Goal: Information Seeking & Learning: Learn about a topic

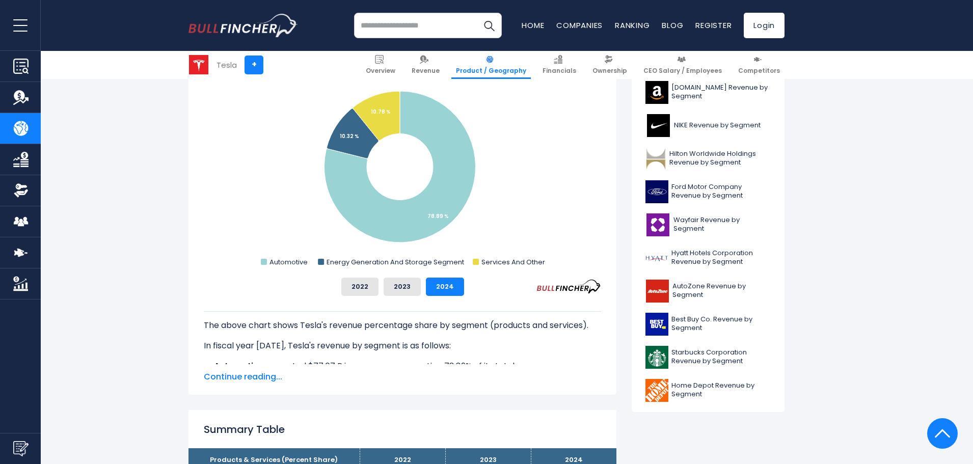
scroll to position [255, 0]
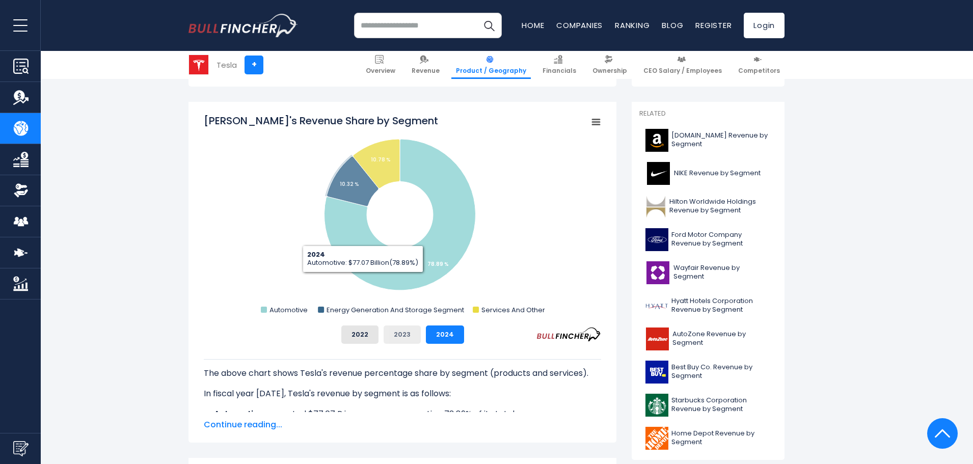
click at [399, 332] on button "2023" at bounding box center [402, 335] width 37 height 18
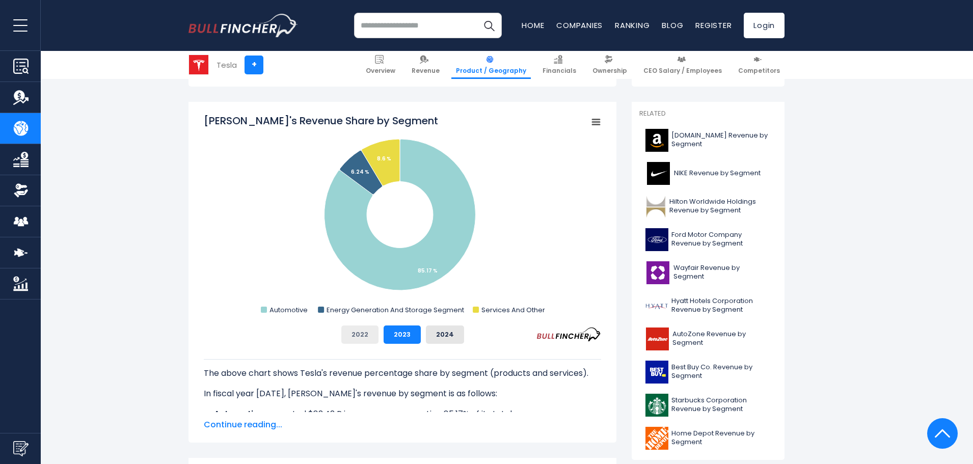
click at [369, 335] on button "2022" at bounding box center [359, 335] width 37 height 18
click at [391, 334] on button "2023" at bounding box center [402, 335] width 37 height 18
click at [432, 334] on button "2024" at bounding box center [445, 335] width 38 height 18
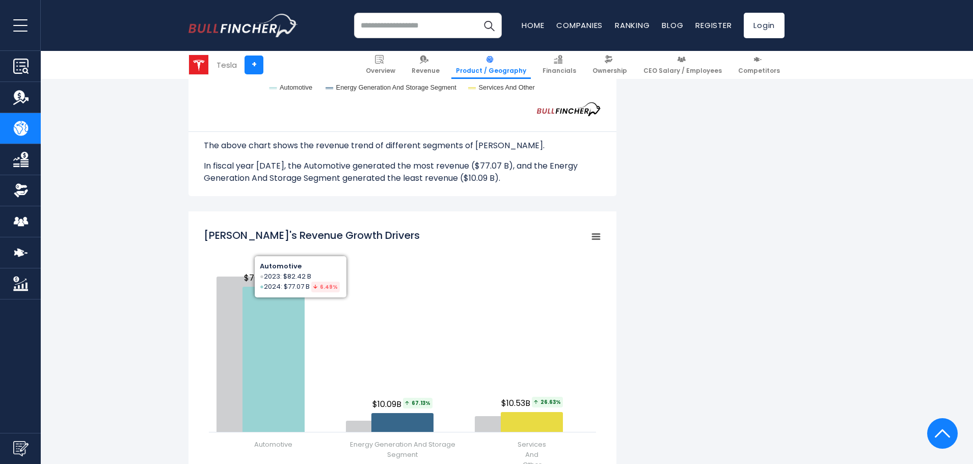
scroll to position [968, 0]
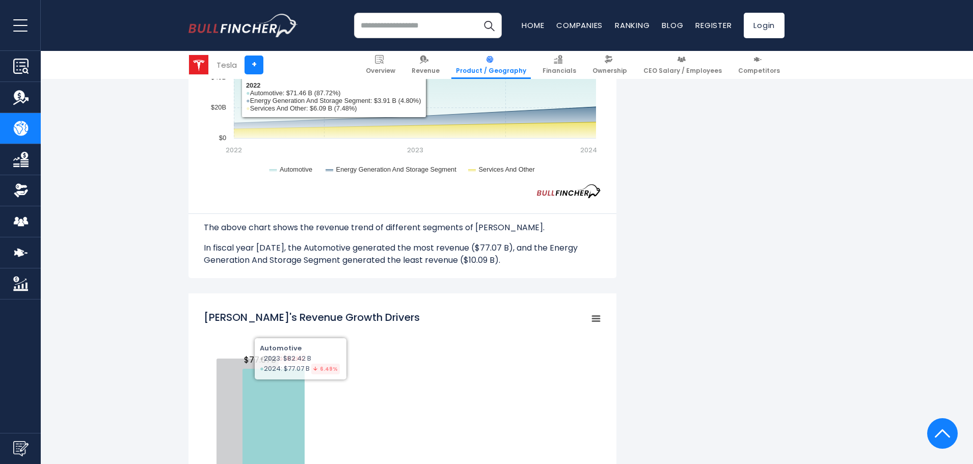
click at [394, 20] on input "search" at bounding box center [428, 25] width 148 height 25
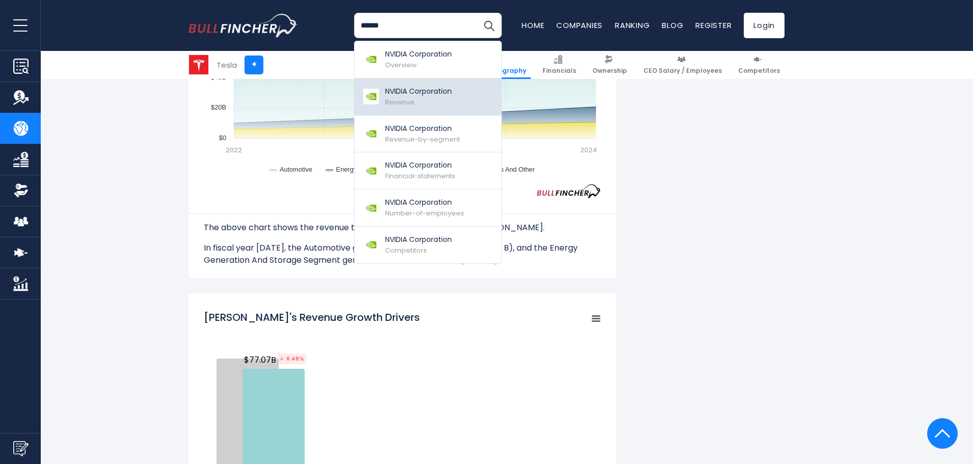
type input "******"
click at [429, 98] on div "NVIDIA Corporation Revenue" at bounding box center [418, 96] width 67 height 21
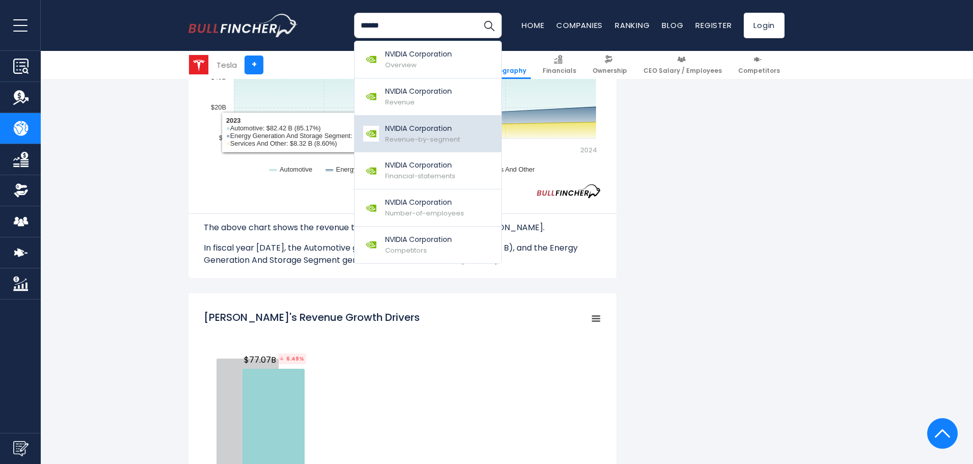
click at [420, 139] on span "Revenue-by-segment" at bounding box center [422, 140] width 75 height 10
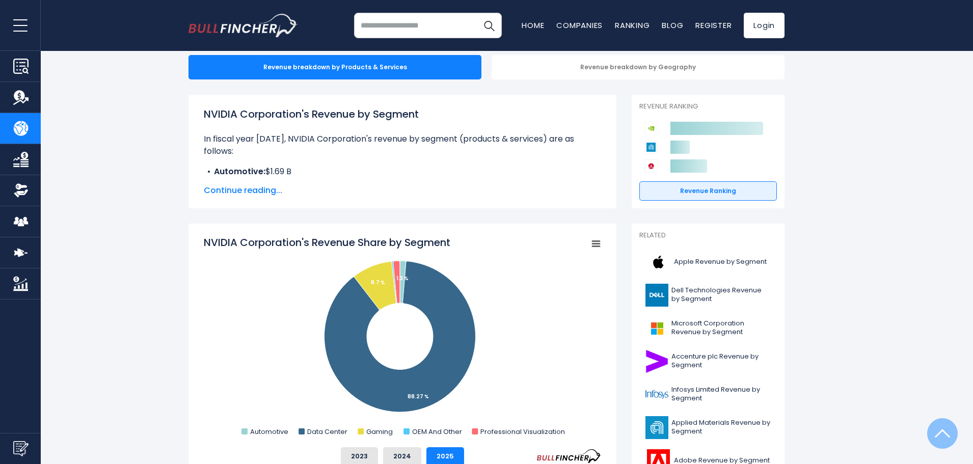
scroll to position [51, 0]
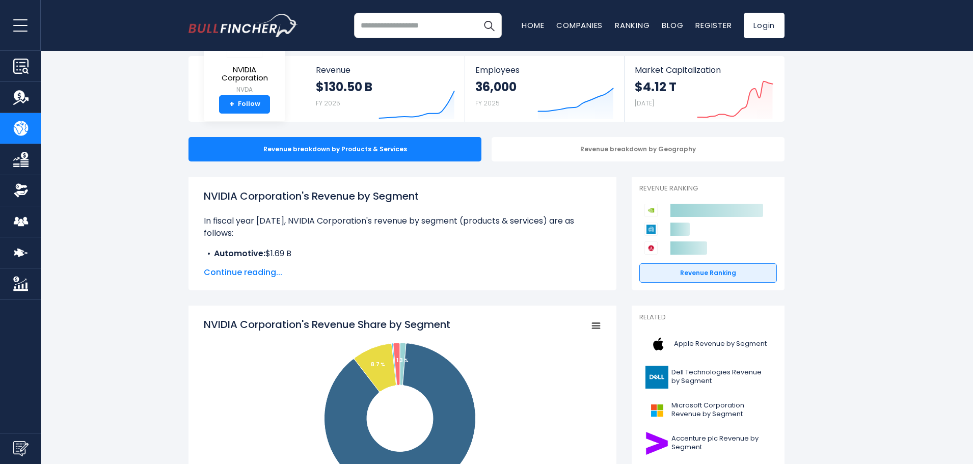
click at [406, 24] on input "search" at bounding box center [428, 25] width 148 height 25
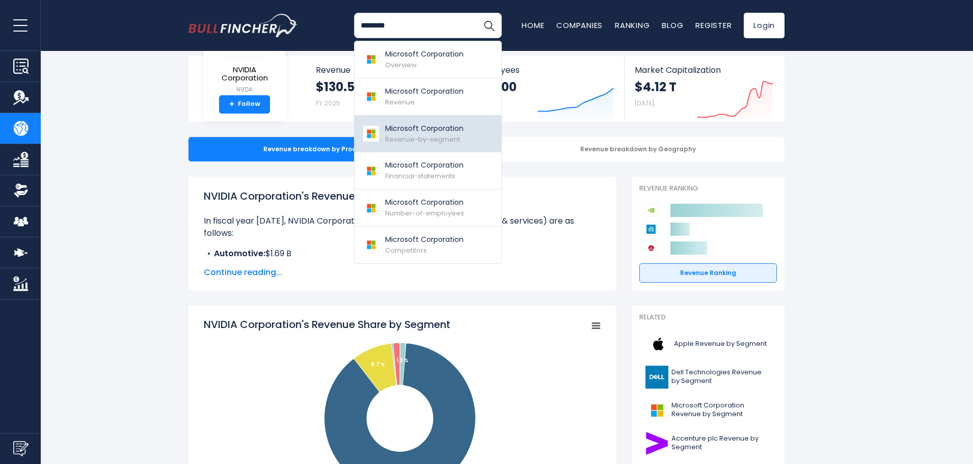
type input "********"
click at [434, 136] on span "Revenue-by-segment" at bounding box center [422, 140] width 75 height 10
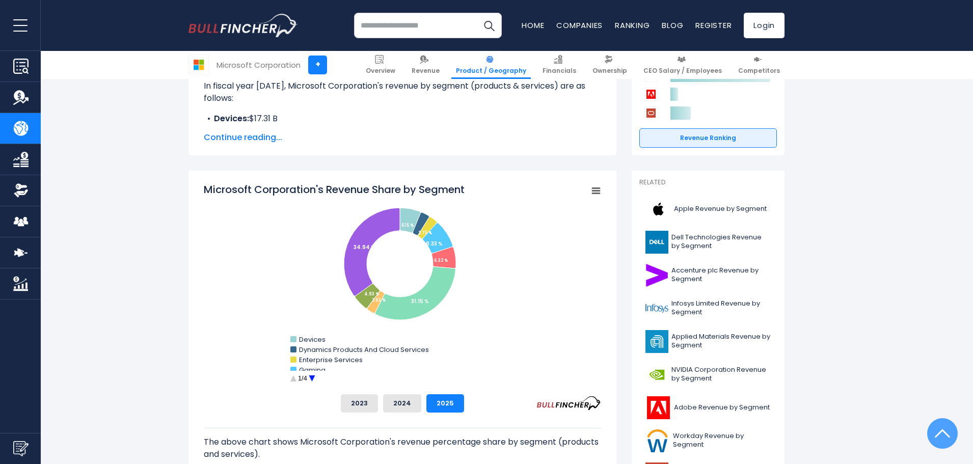
scroll to position [204, 0]
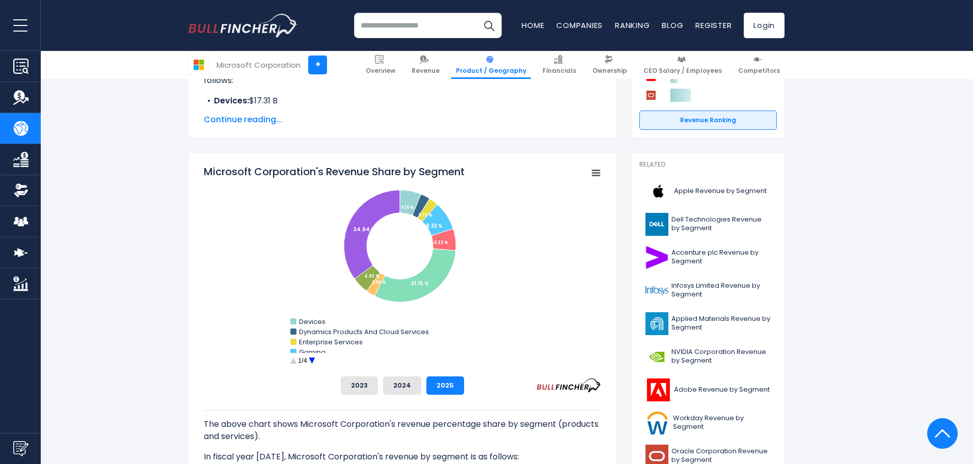
click at [312, 360] on circle "Microsoft Corporation's Revenue Share by Segment" at bounding box center [312, 361] width 16 height 16
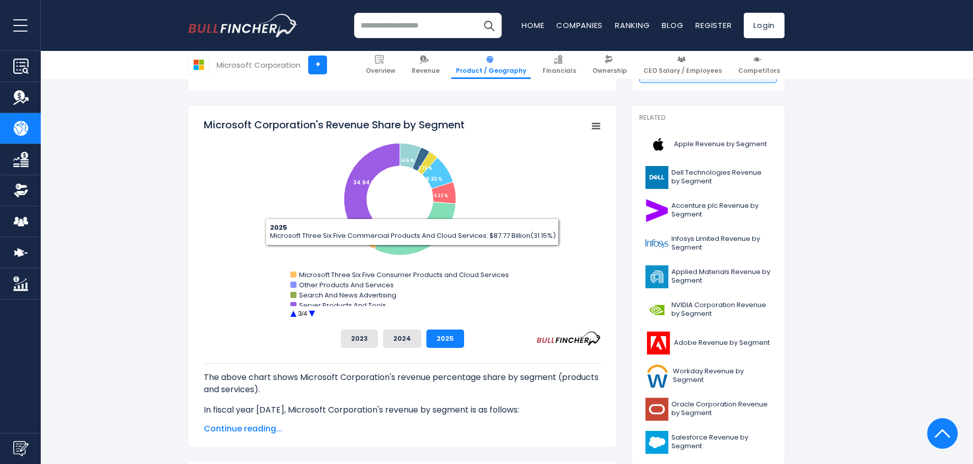
scroll to position [255, 0]
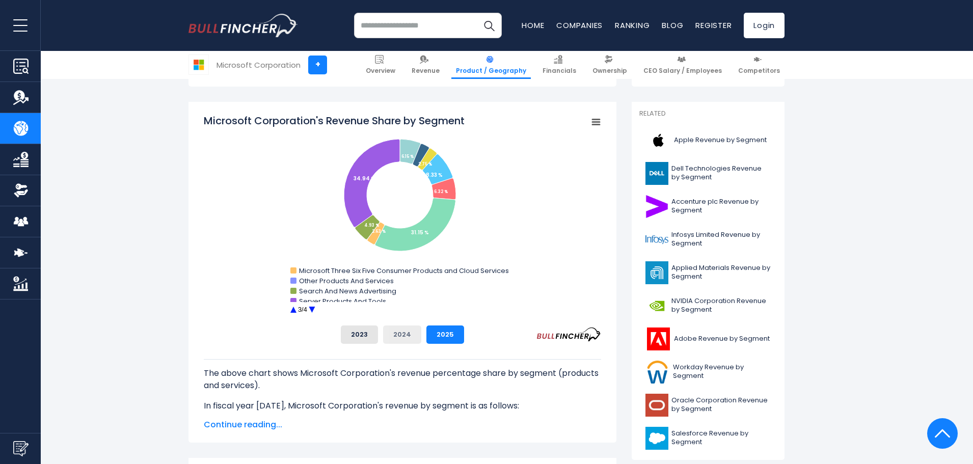
click at [405, 338] on button "2024" at bounding box center [402, 335] width 38 height 18
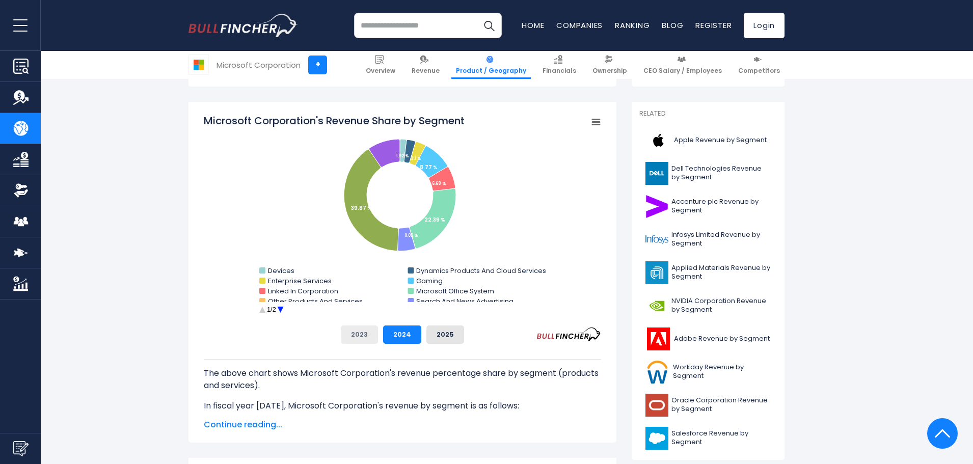
click at [363, 335] on button "2023" at bounding box center [359, 335] width 37 height 18
click at [401, 334] on button "2024" at bounding box center [402, 335] width 38 height 18
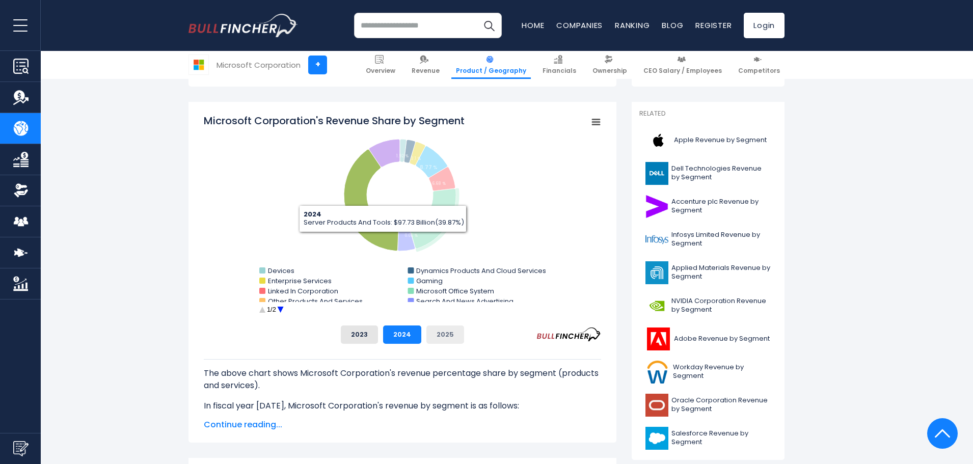
click at [451, 337] on button "2025" at bounding box center [446, 335] width 38 height 18
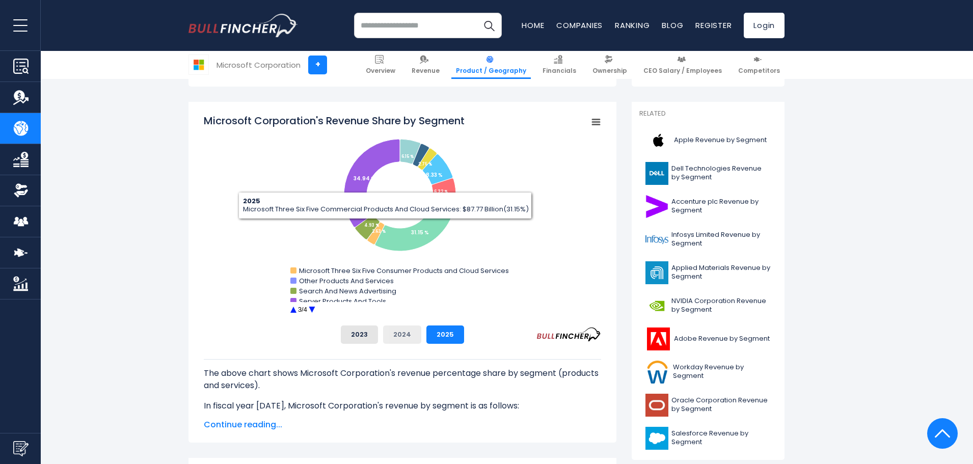
click at [398, 341] on button "2024" at bounding box center [402, 335] width 38 height 18
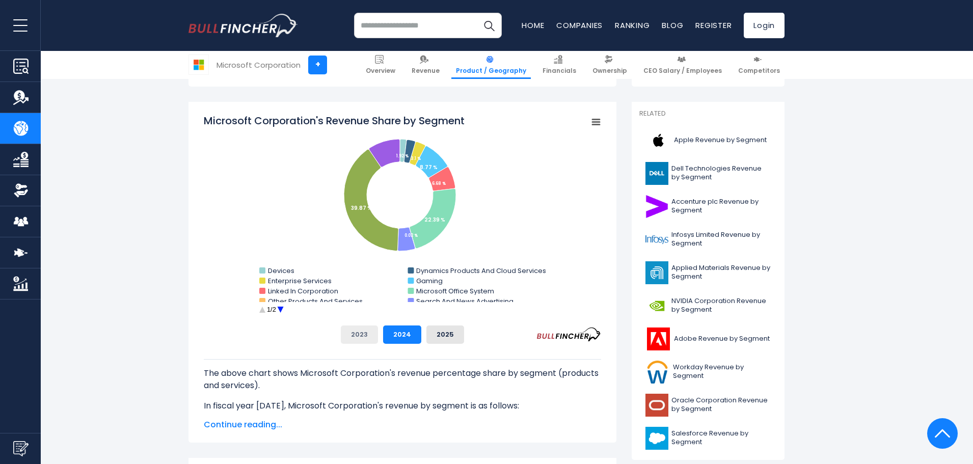
click at [367, 337] on button "2023" at bounding box center [359, 335] width 37 height 18
click at [397, 338] on button "2024" at bounding box center [402, 335] width 38 height 18
click at [446, 336] on button "2025" at bounding box center [446, 335] width 38 height 18
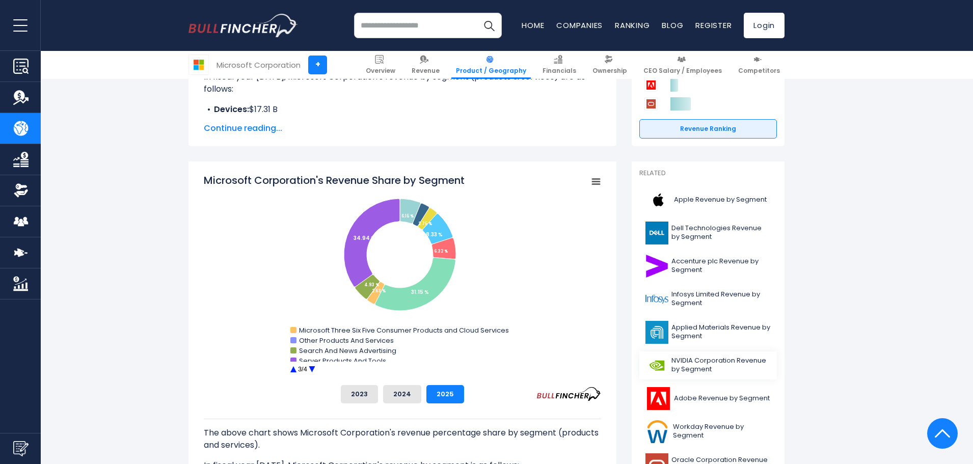
scroll to position [0, 0]
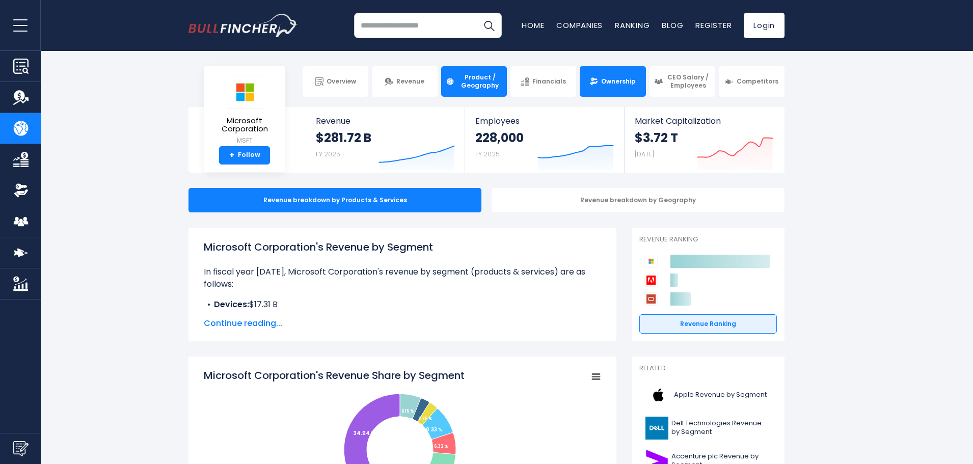
click at [617, 84] on span "Ownership" at bounding box center [618, 81] width 35 height 8
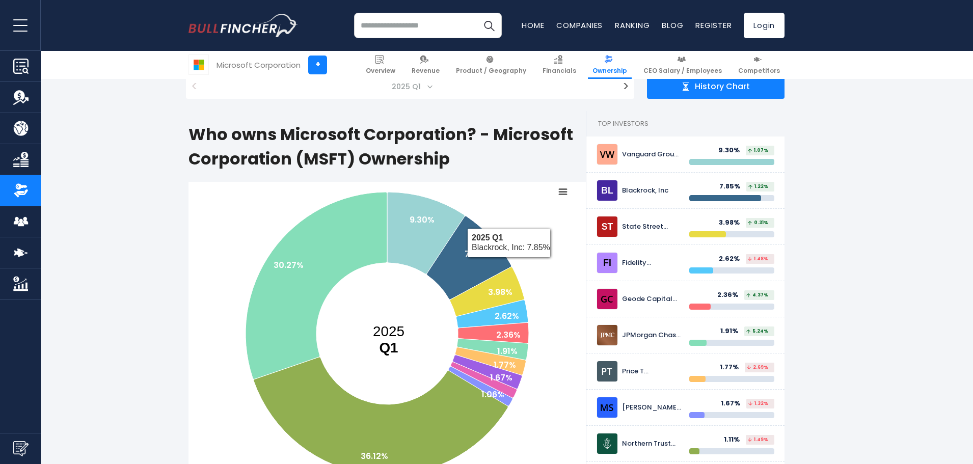
scroll to position [102, 0]
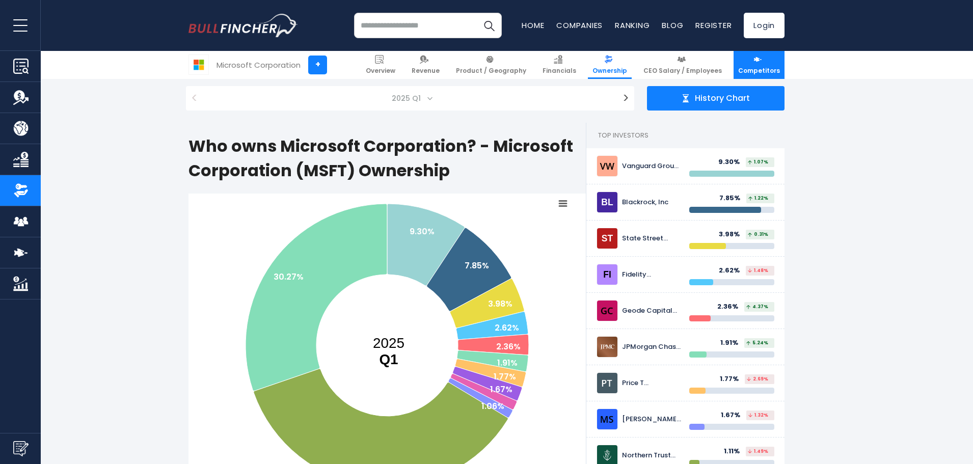
click at [759, 59] on img at bounding box center [758, 59] width 9 height 9
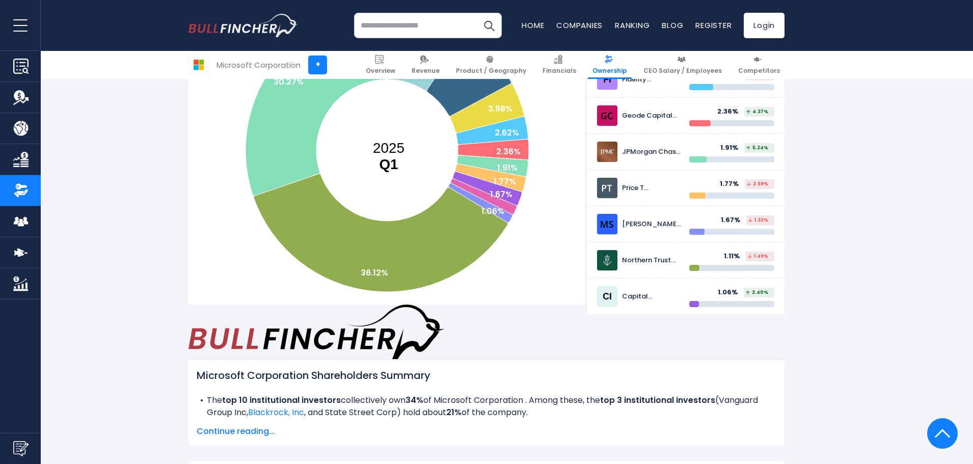
scroll to position [306, 0]
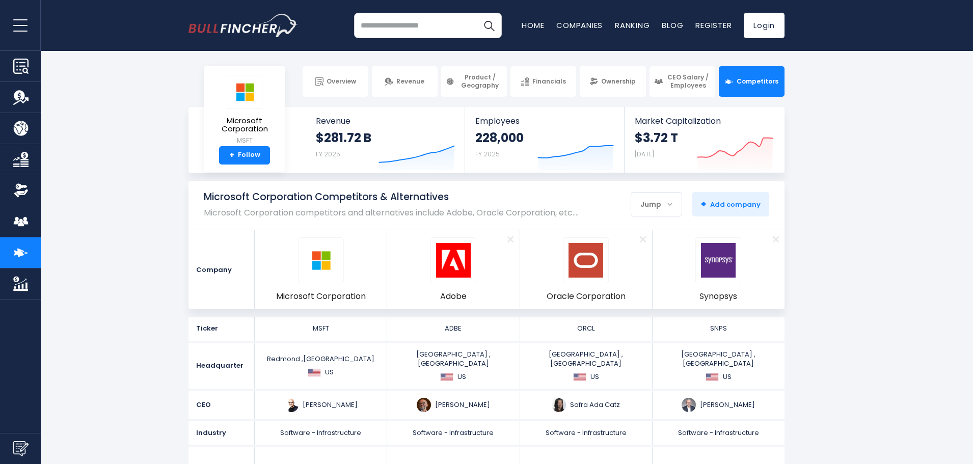
click at [431, 24] on input "search" at bounding box center [428, 25] width 148 height 25
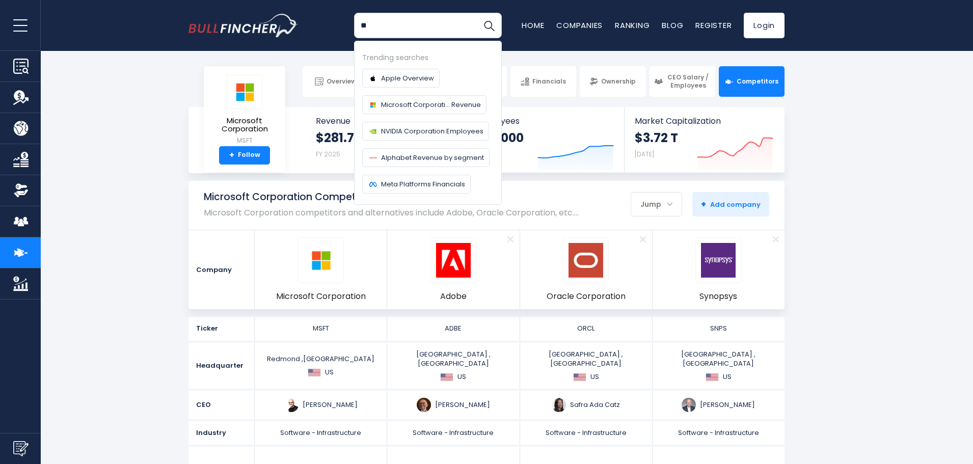
type input "*"
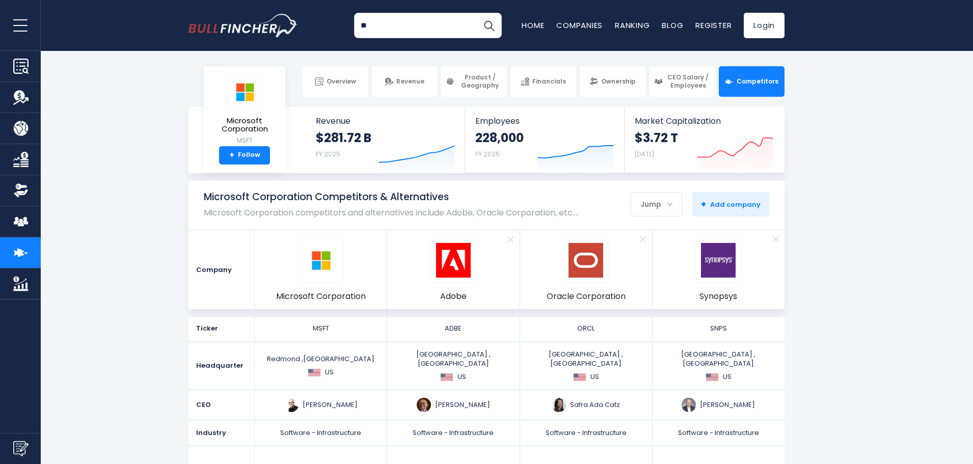
type input "*"
type input "**********"
click at [476, 13] on button "Search" at bounding box center [488, 25] width 25 height 25
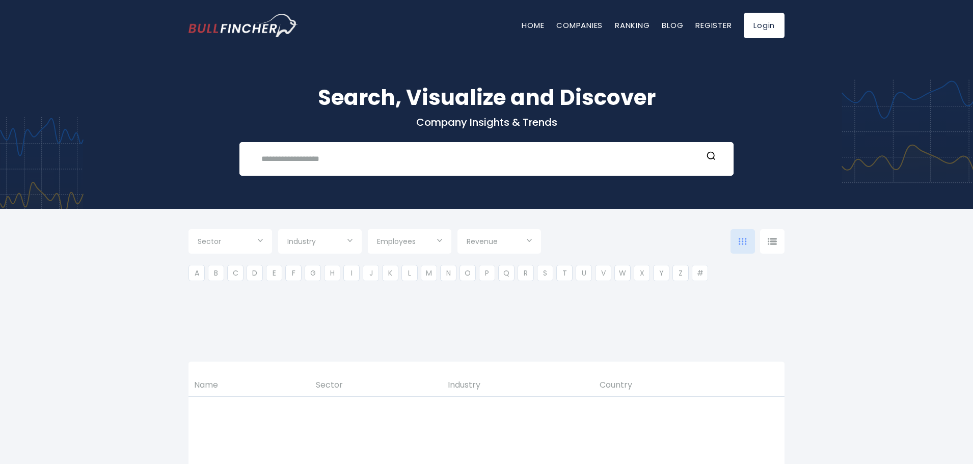
type input "***"
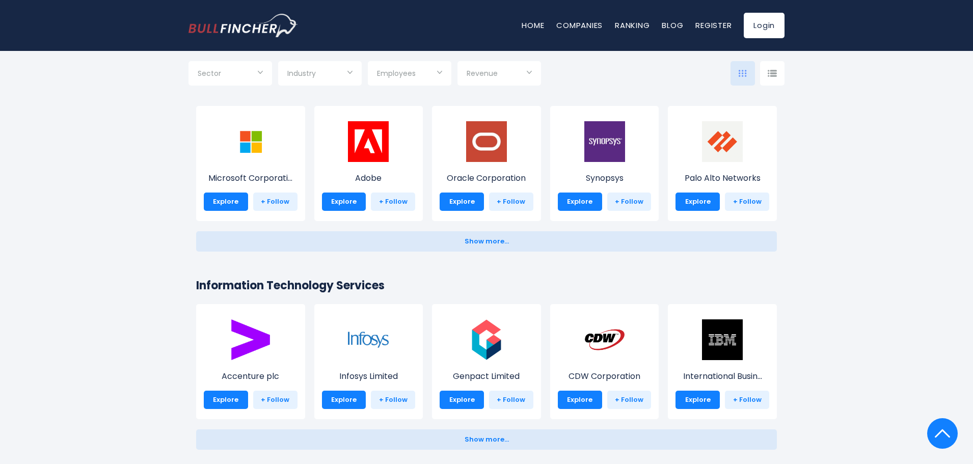
scroll to position [1070, 0]
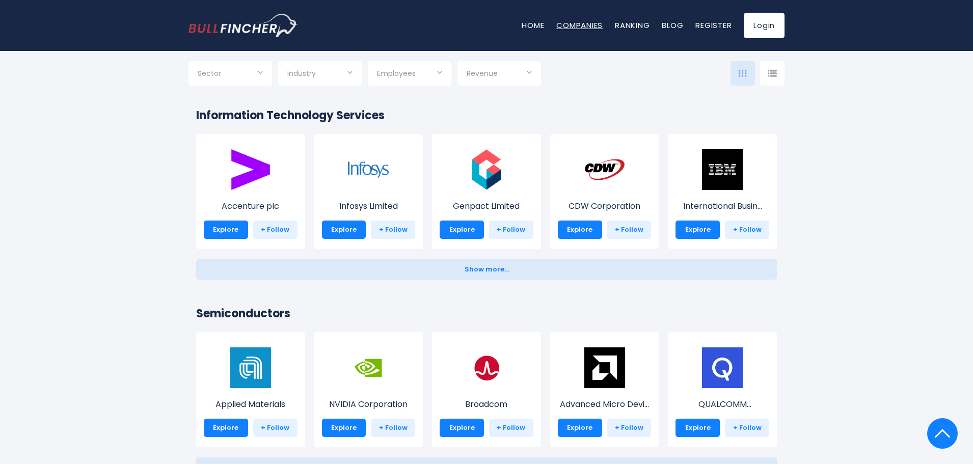
click at [573, 24] on link "Companies" at bounding box center [579, 25] width 46 height 11
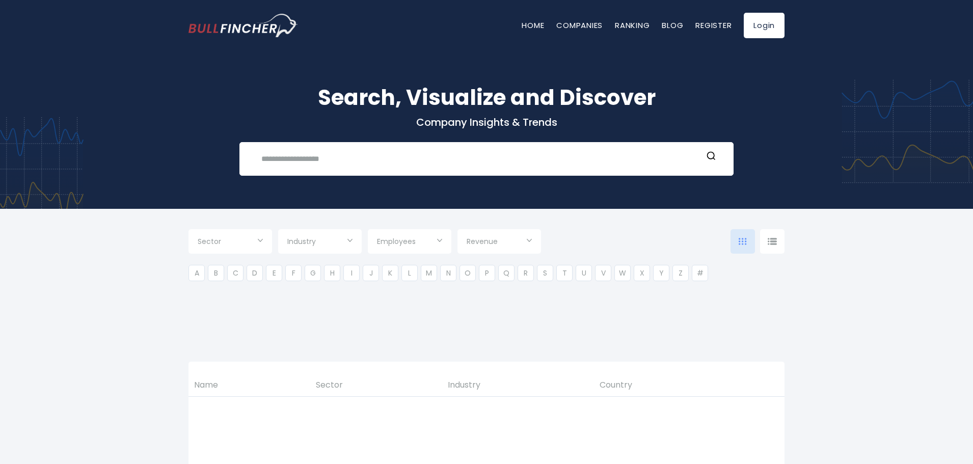
type input "***"
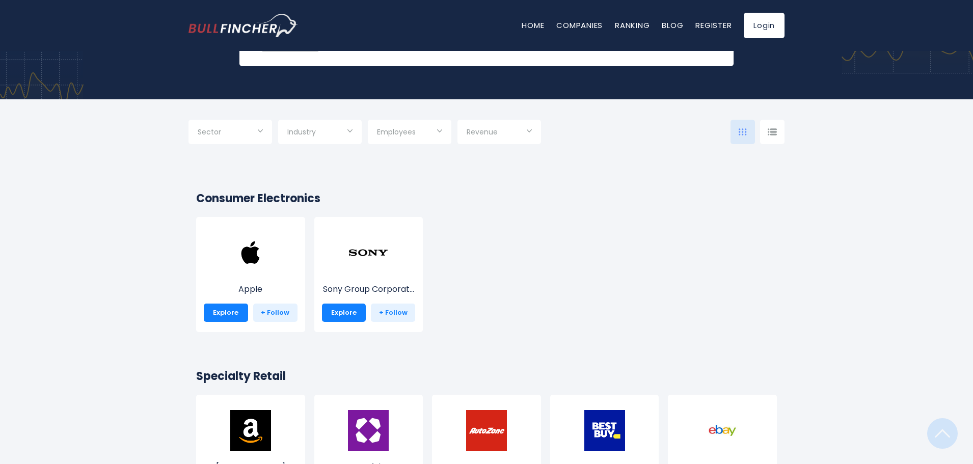
scroll to position [102, 0]
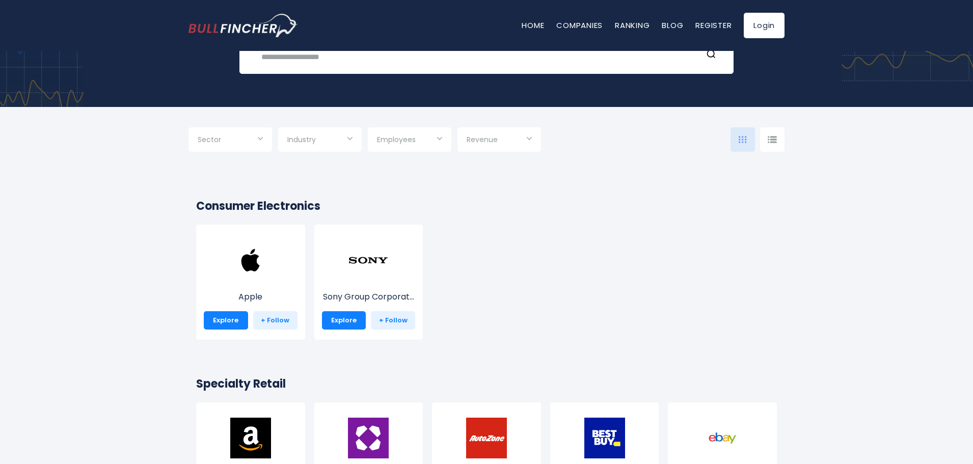
click at [325, 146] on input "Selection" at bounding box center [319, 140] width 65 height 18
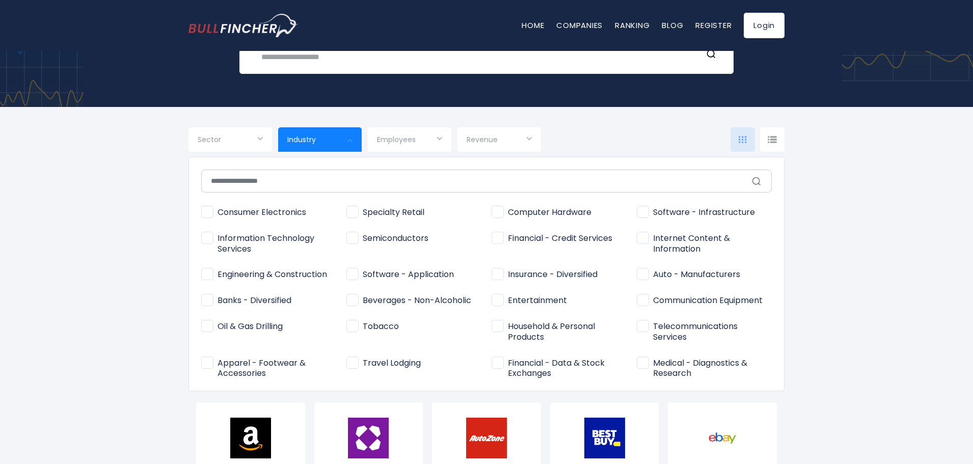
click at [325, 146] on div at bounding box center [486, 232] width 973 height 464
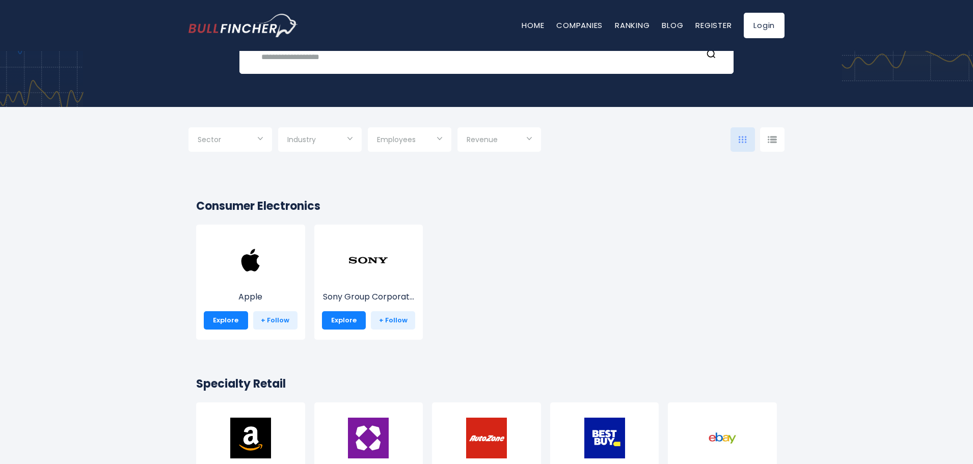
click at [257, 142] on input "Selection" at bounding box center [230, 140] width 65 height 18
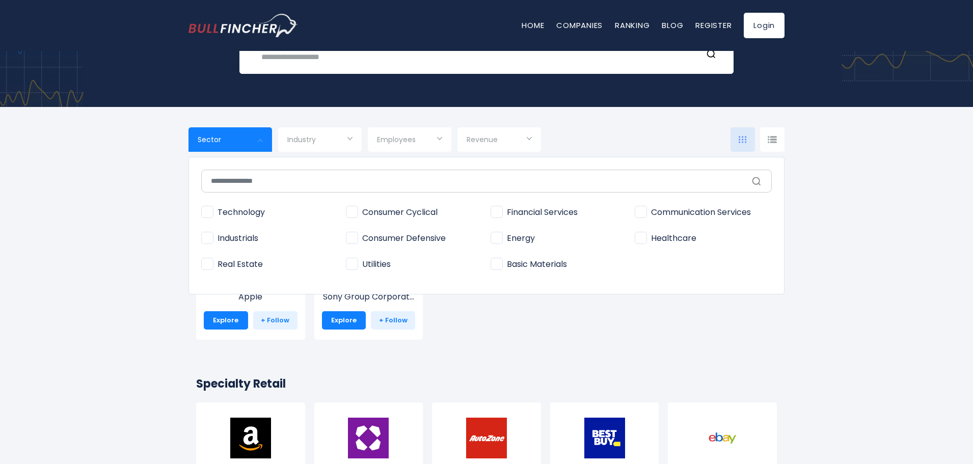
click at [353, 209] on span "Consumer Cyclical" at bounding box center [392, 212] width 92 height 11
type input "**********"
click at [169, 214] on div at bounding box center [486, 232] width 973 height 464
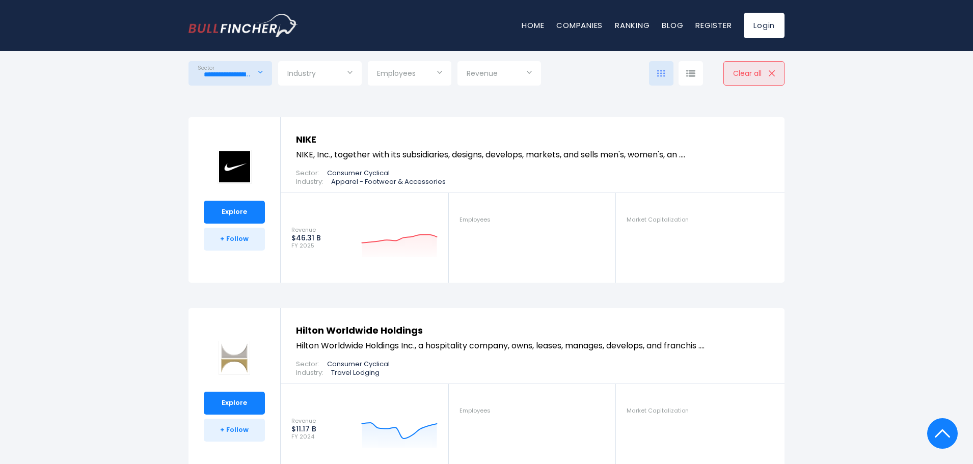
scroll to position [561, 0]
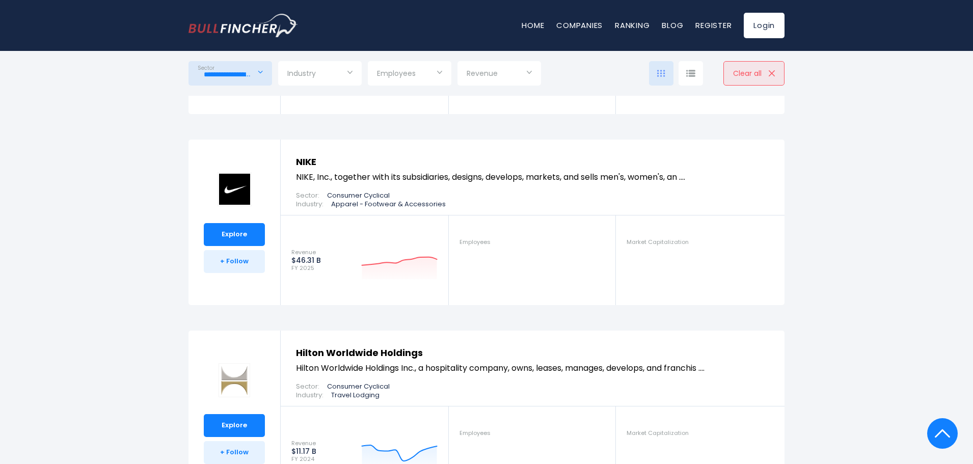
click at [314, 162] on link "NIKE" at bounding box center [306, 161] width 20 height 13
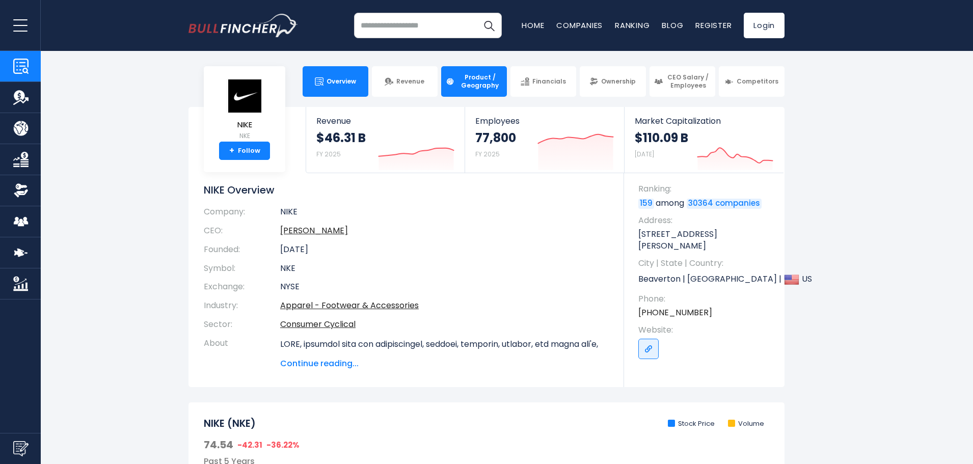
click at [458, 85] on span "Product / Geography" at bounding box center [480, 81] width 45 height 16
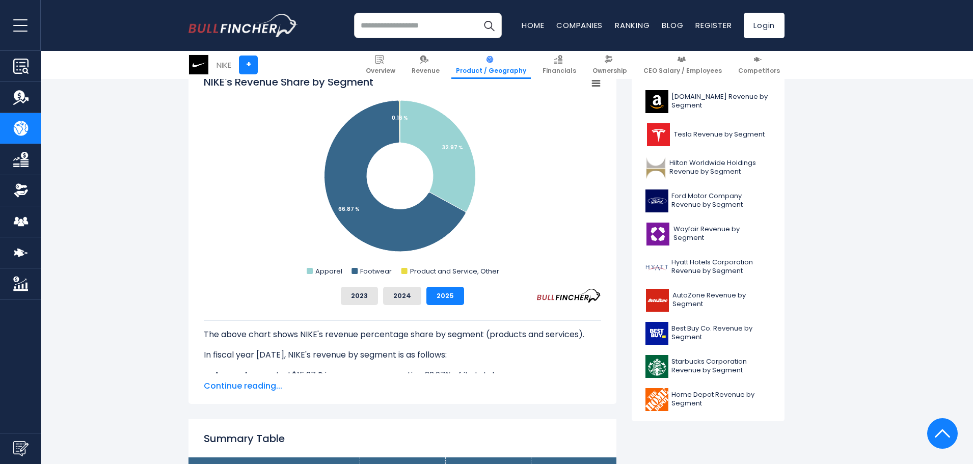
scroll to position [204, 0]
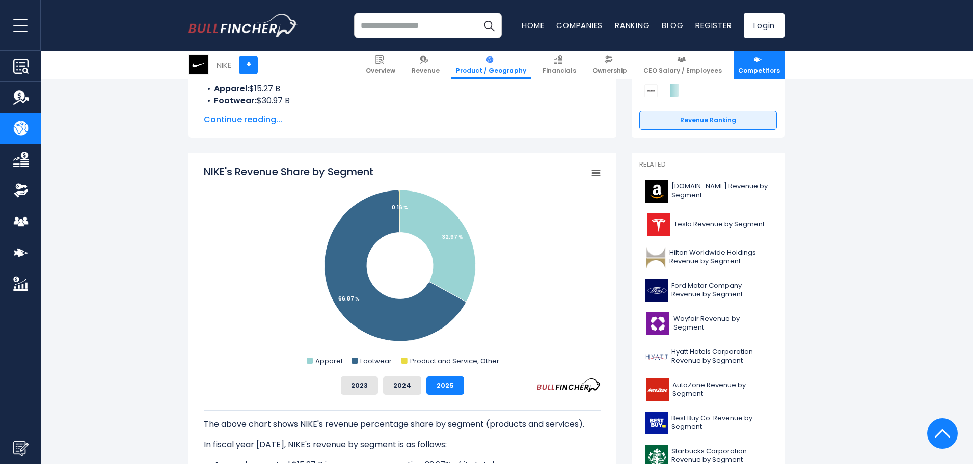
click at [759, 63] on img at bounding box center [758, 59] width 9 height 9
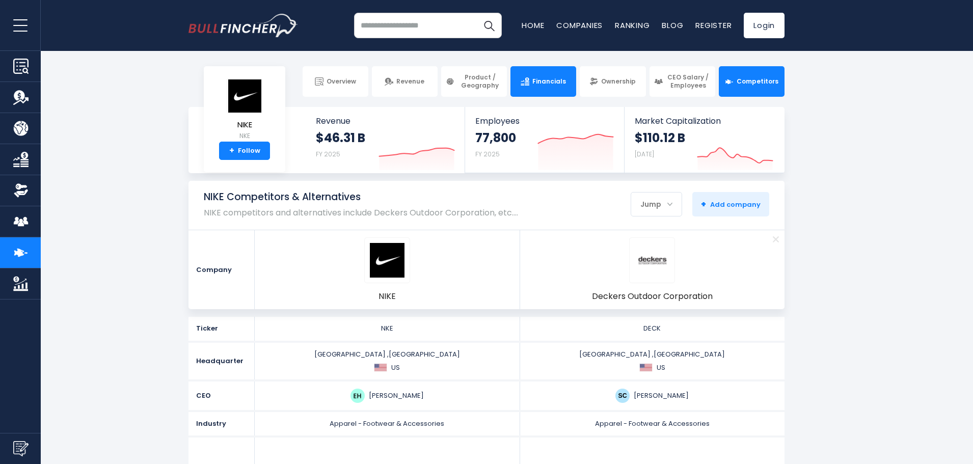
click at [537, 89] on link "Financials" at bounding box center [544, 81] width 66 height 31
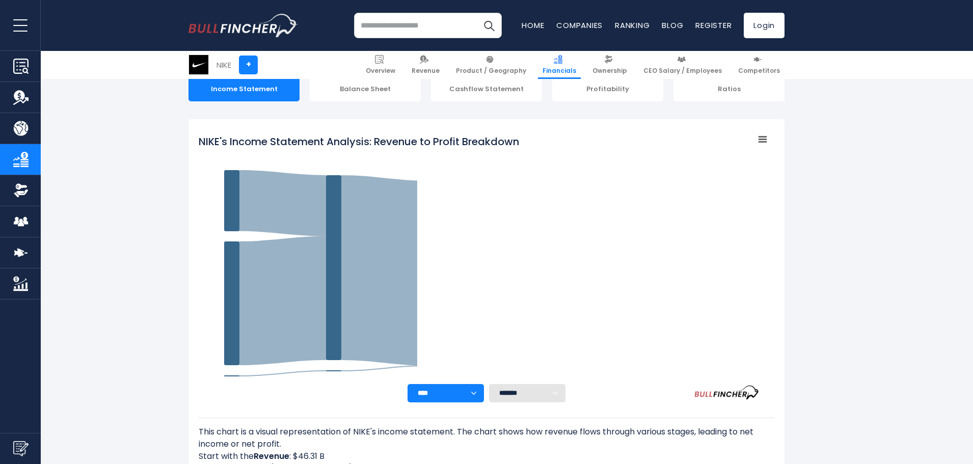
scroll to position [93, 0]
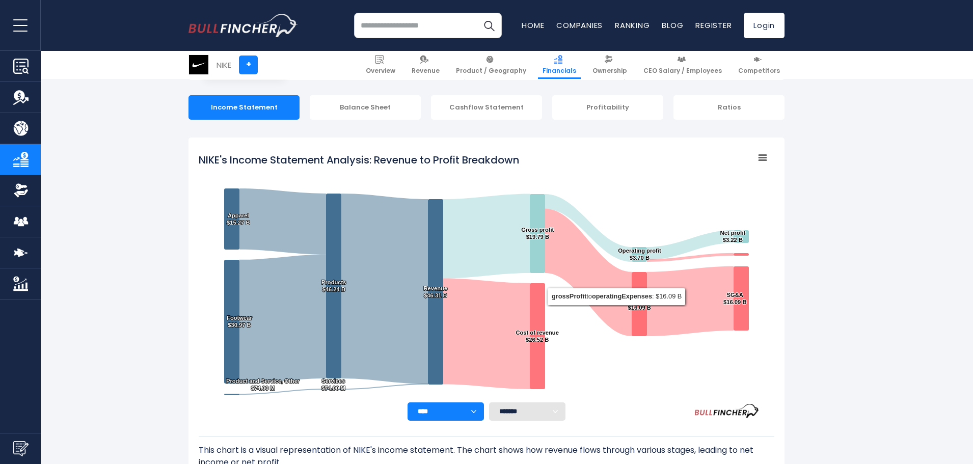
click at [536, 412] on select "******* ** ** ** **" at bounding box center [527, 412] width 76 height 18
